Goal: Information Seeking & Learning: Learn about a topic

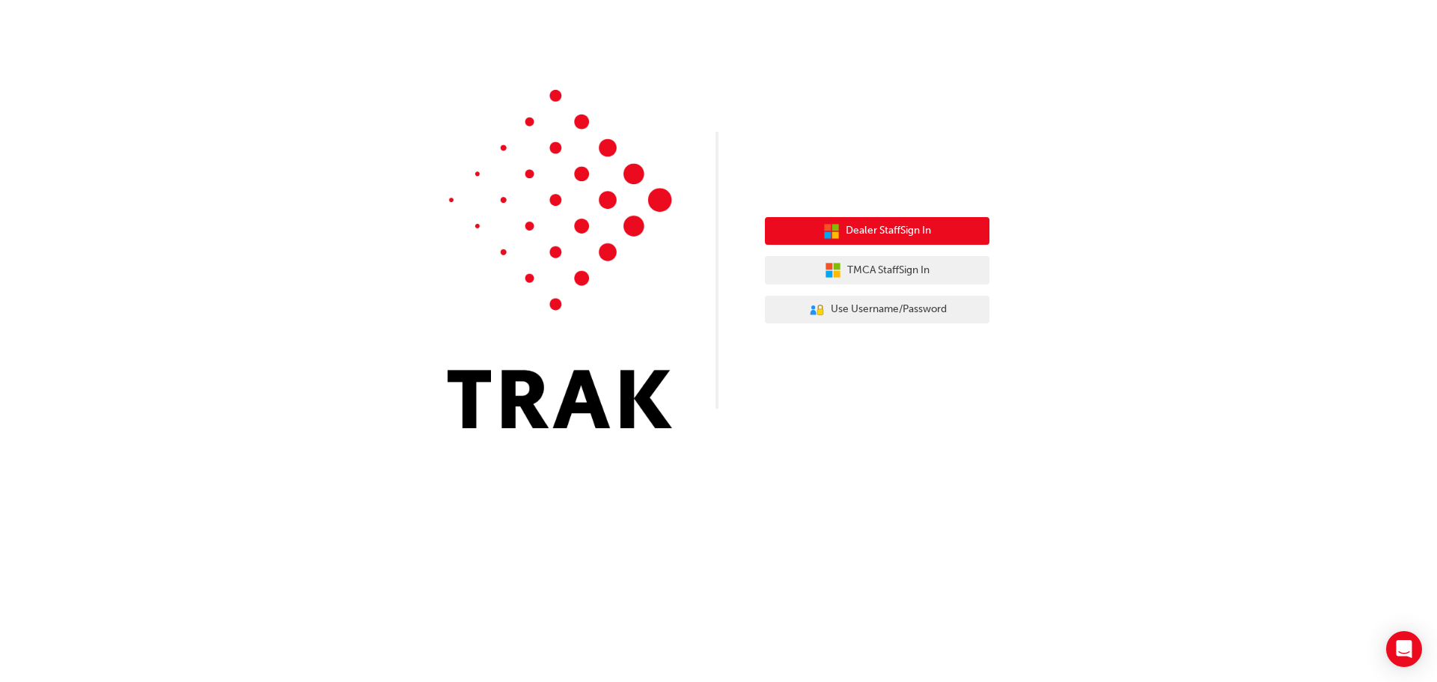
click at [851, 239] on span "Dealer Staff Sign In" at bounding box center [888, 230] width 85 height 17
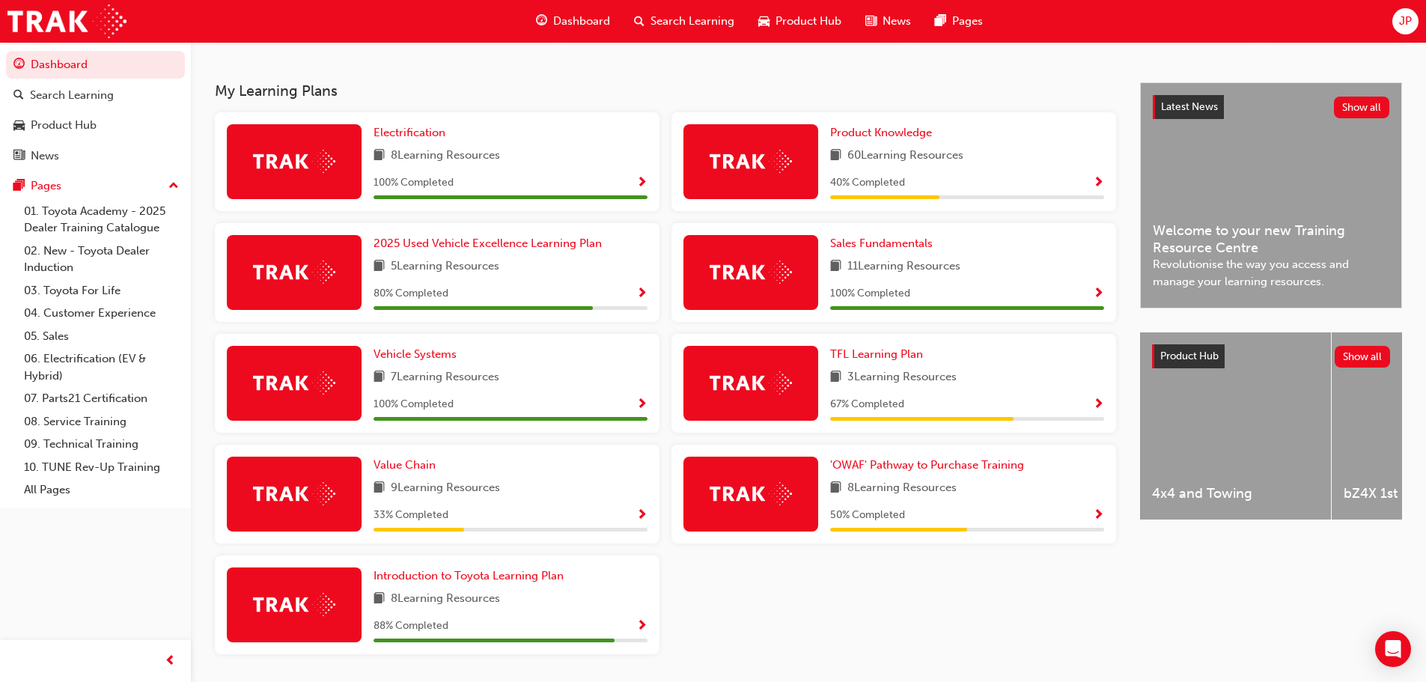
scroll to position [299, 0]
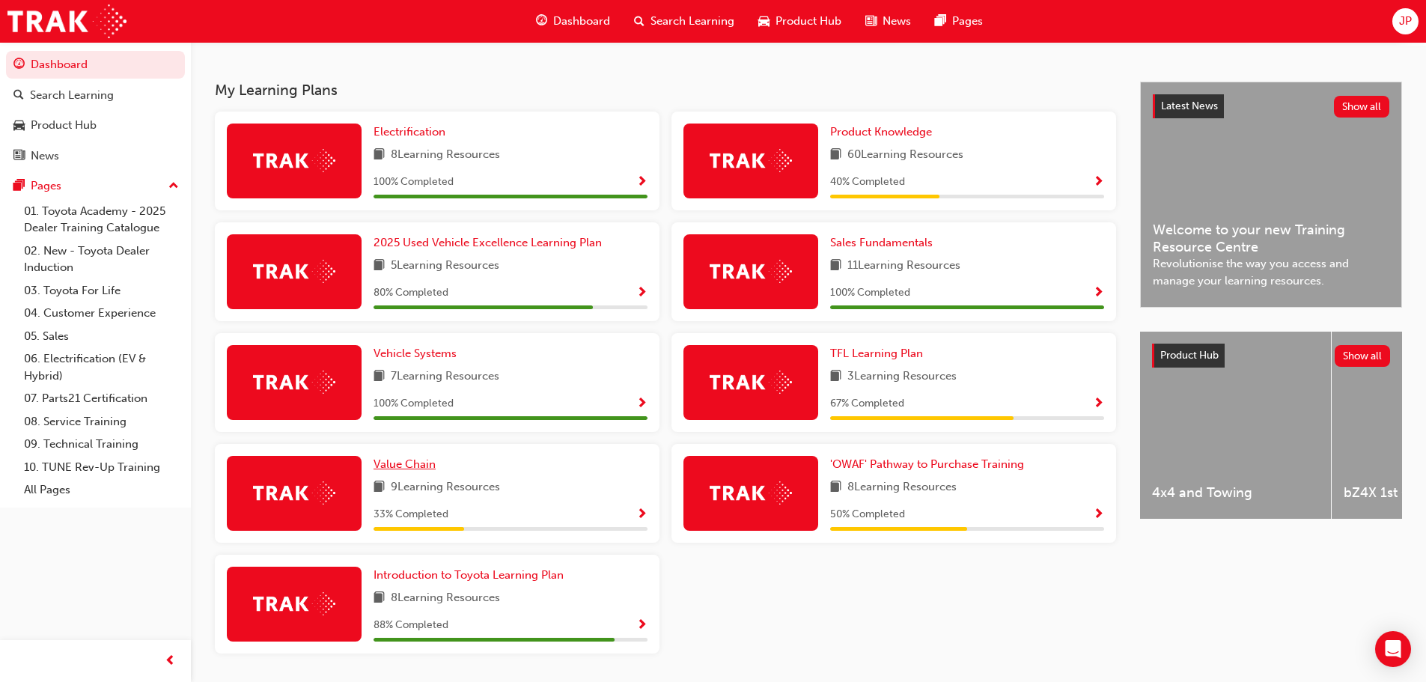
click at [415, 470] on span "Value Chain" at bounding box center [405, 463] width 62 height 13
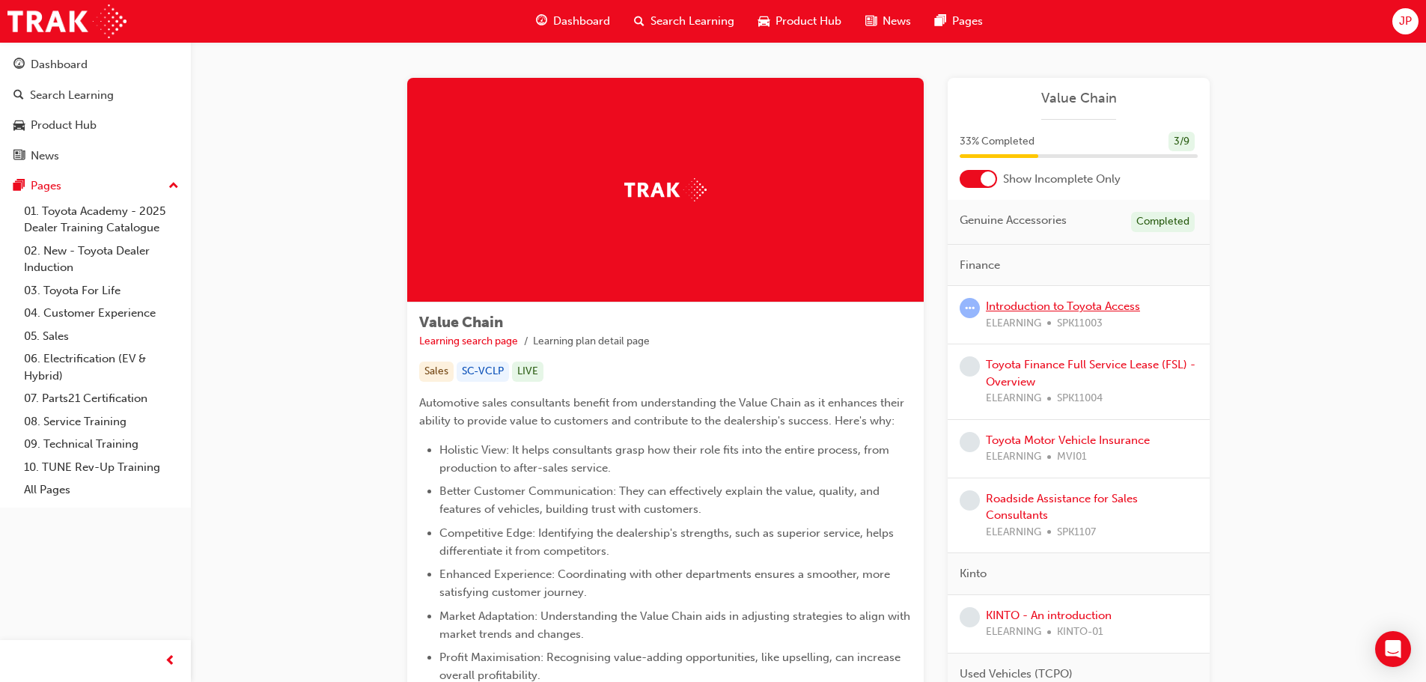
click at [1062, 302] on link "Introduction to Toyota Access" at bounding box center [1063, 305] width 154 height 13
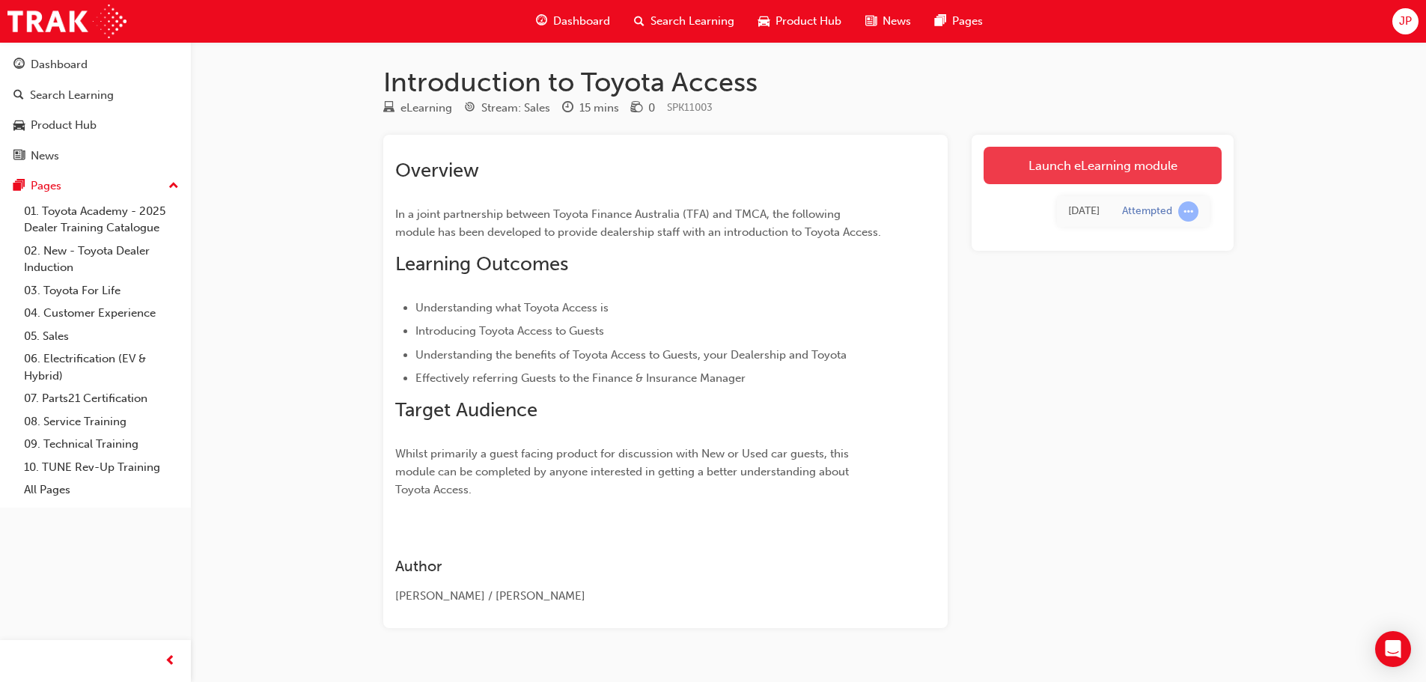
click at [1120, 156] on link "Launch eLearning module" at bounding box center [1103, 165] width 238 height 37
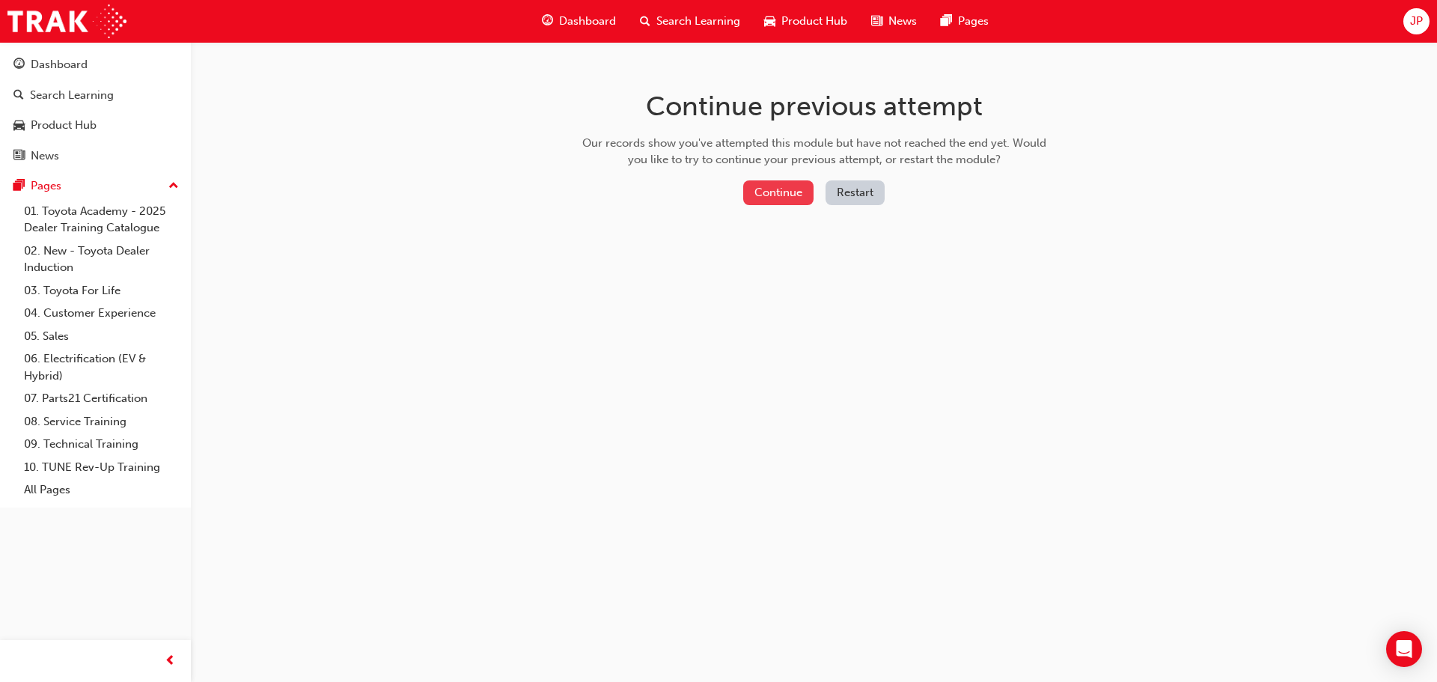
click at [783, 198] on button "Continue" at bounding box center [778, 192] width 70 height 25
